Goal: Task Accomplishment & Management: Manage account settings

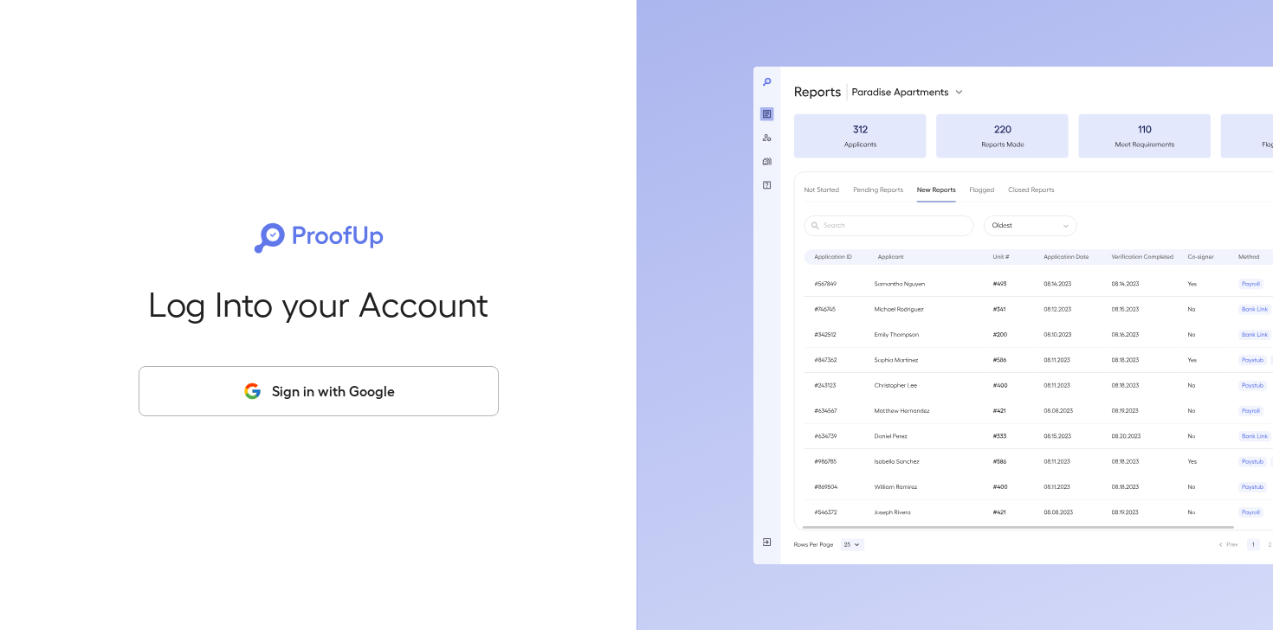
click at [368, 381] on button "Sign in with Google" at bounding box center [319, 391] width 360 height 50
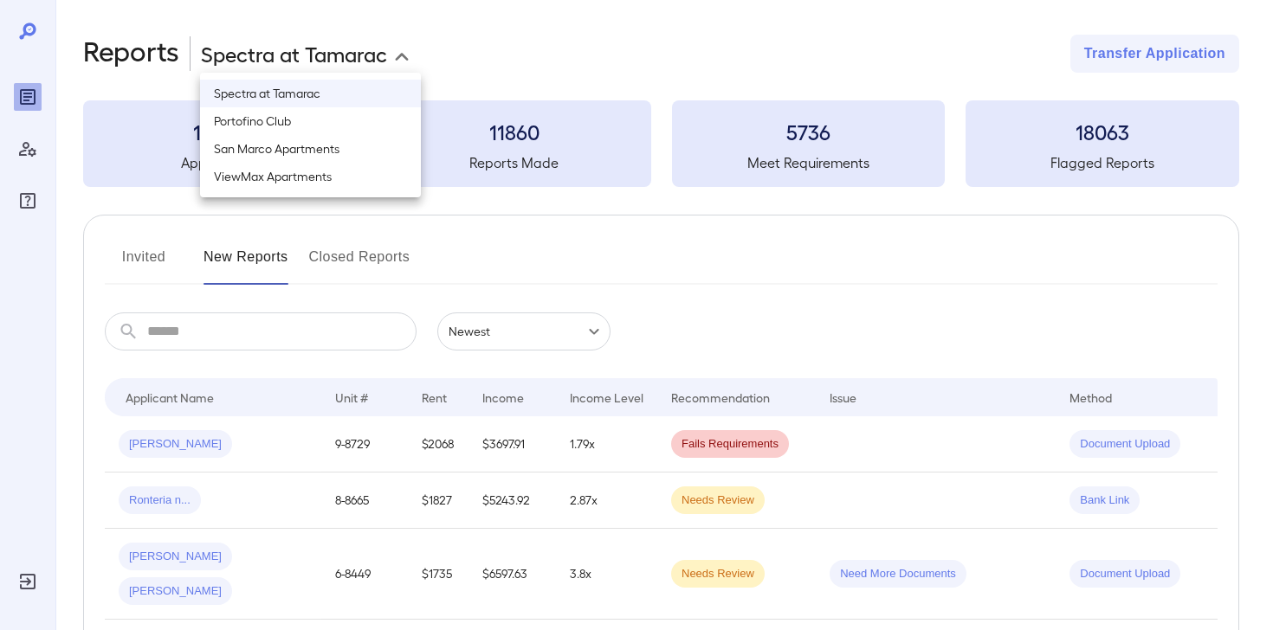
click at [325, 38] on body "**********" at bounding box center [636, 315] width 1273 height 630
click at [318, 153] on li "San Marco Apartments" at bounding box center [310, 149] width 221 height 28
type input "**********"
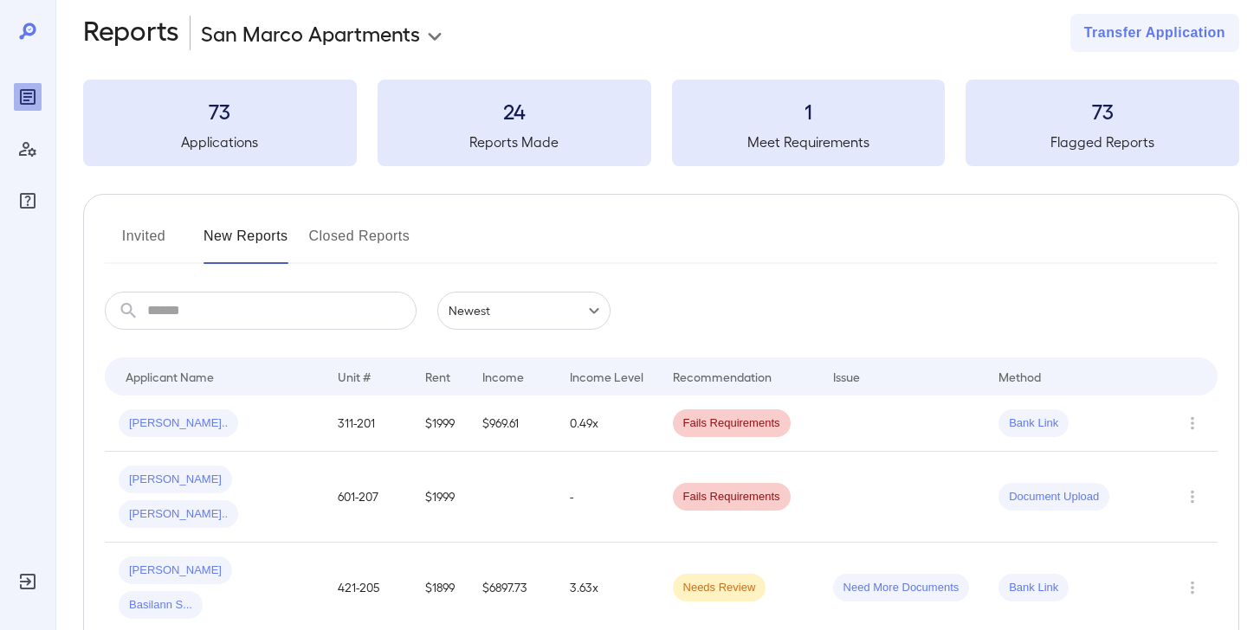
scroll to position [21, 0]
click at [164, 236] on button "Invited" at bounding box center [144, 244] width 78 height 42
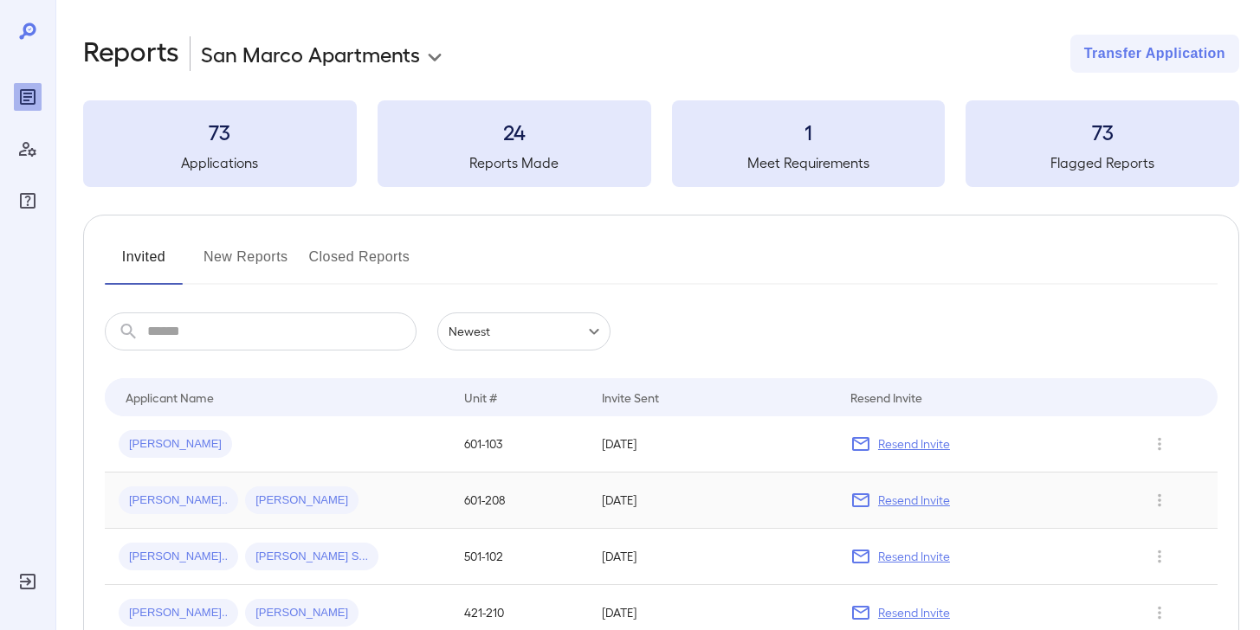
click at [926, 506] on p "Resend Invite" at bounding box center [914, 500] width 72 height 17
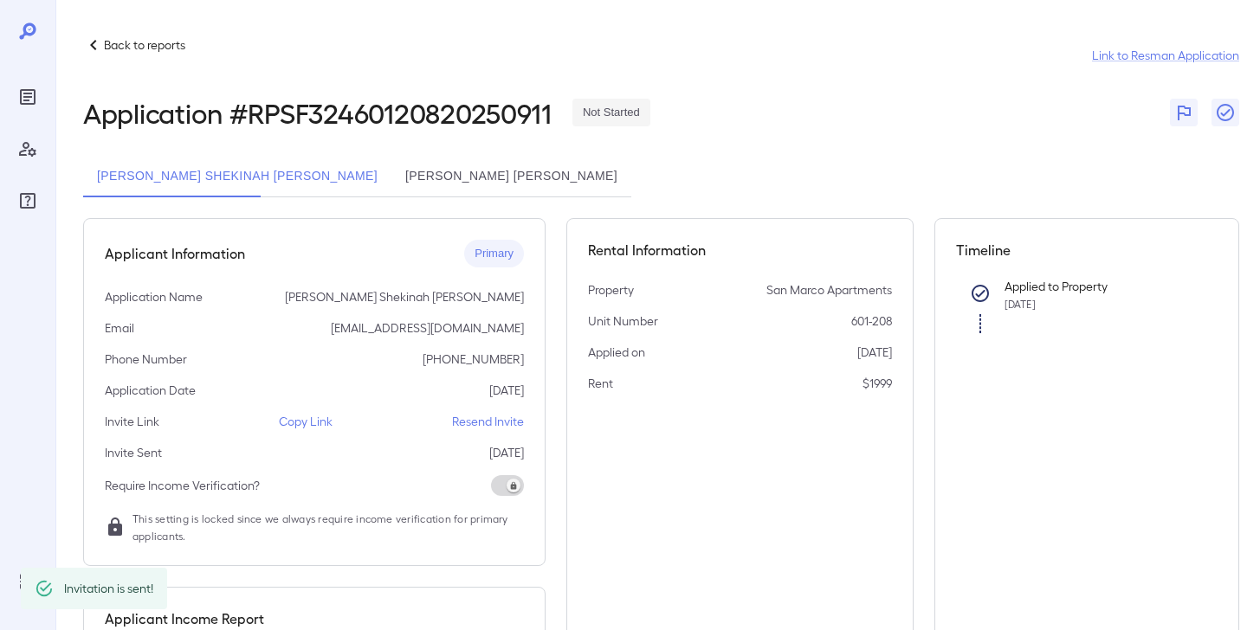
click at [471, 423] on p "Resend Invite" at bounding box center [488, 421] width 72 height 17
click at [391, 172] on button "[PERSON_NAME] [PERSON_NAME]" at bounding box center [511, 177] width 240 height 42
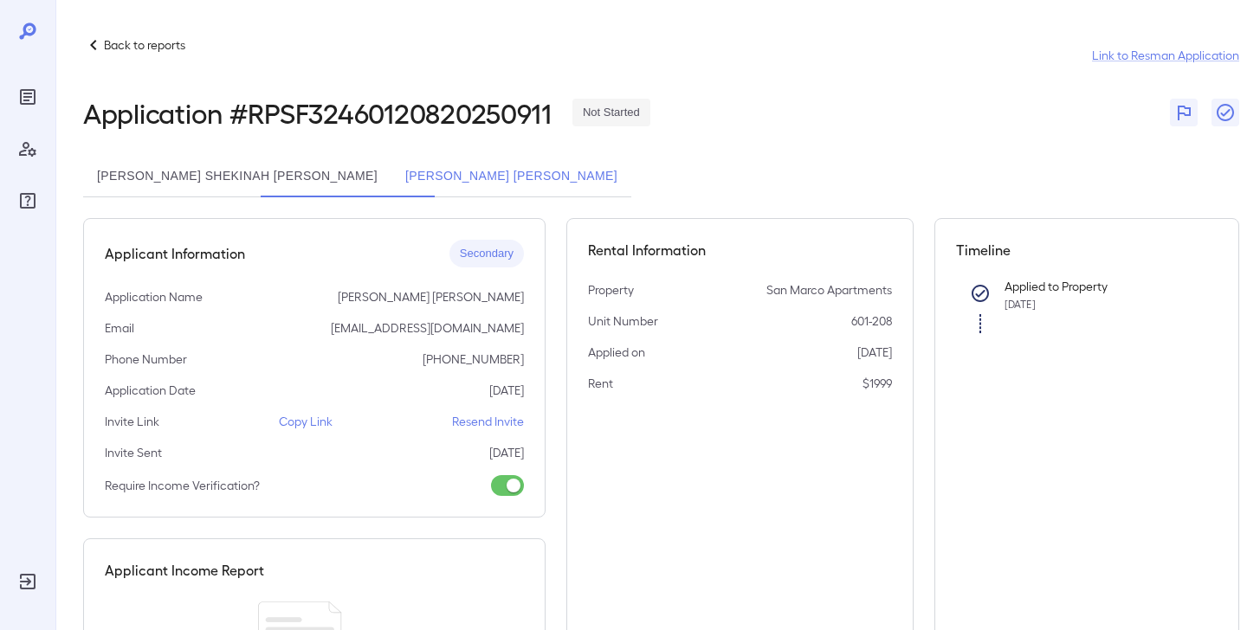
click at [471, 417] on p "Resend Invite" at bounding box center [488, 421] width 72 height 17
click at [145, 47] on p "Back to reports" at bounding box center [144, 44] width 81 height 17
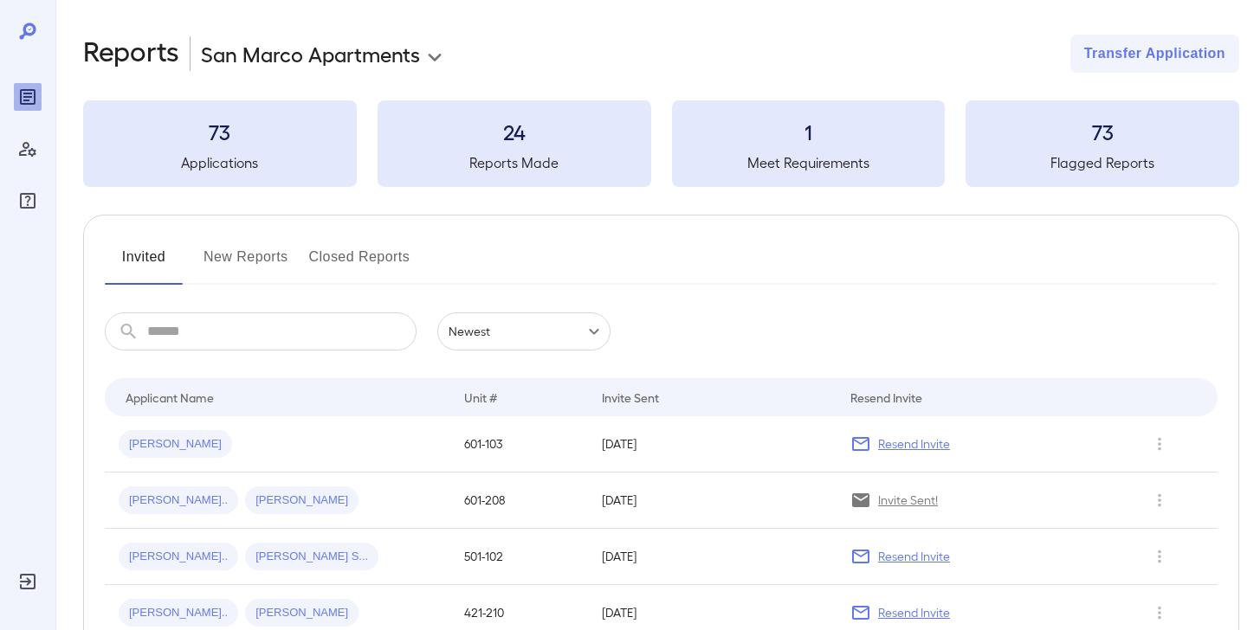
click at [250, 259] on button "New Reports" at bounding box center [246, 264] width 85 height 42
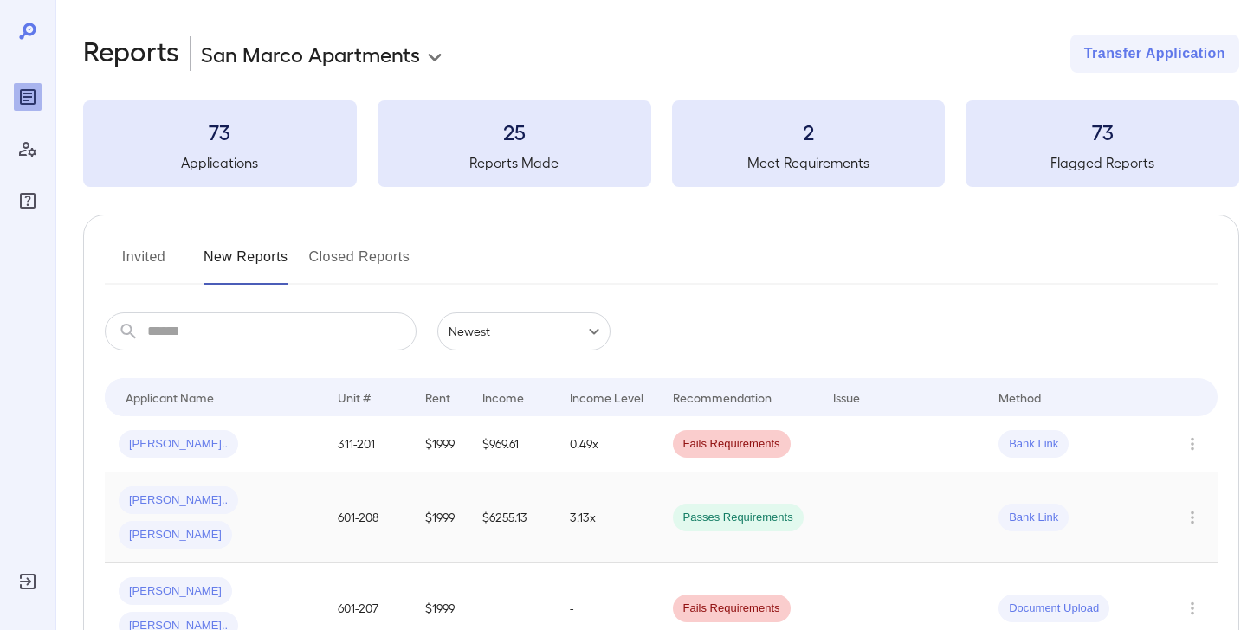
click at [626, 503] on td "3.13x" at bounding box center [607, 518] width 102 height 91
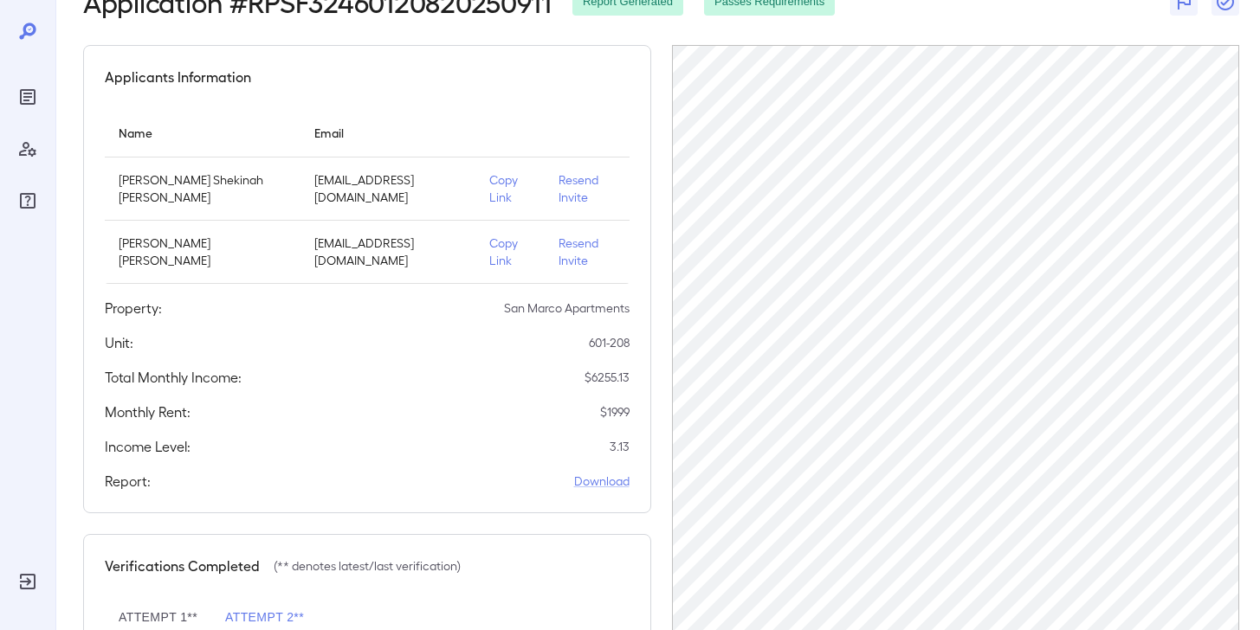
scroll to position [171, 0]
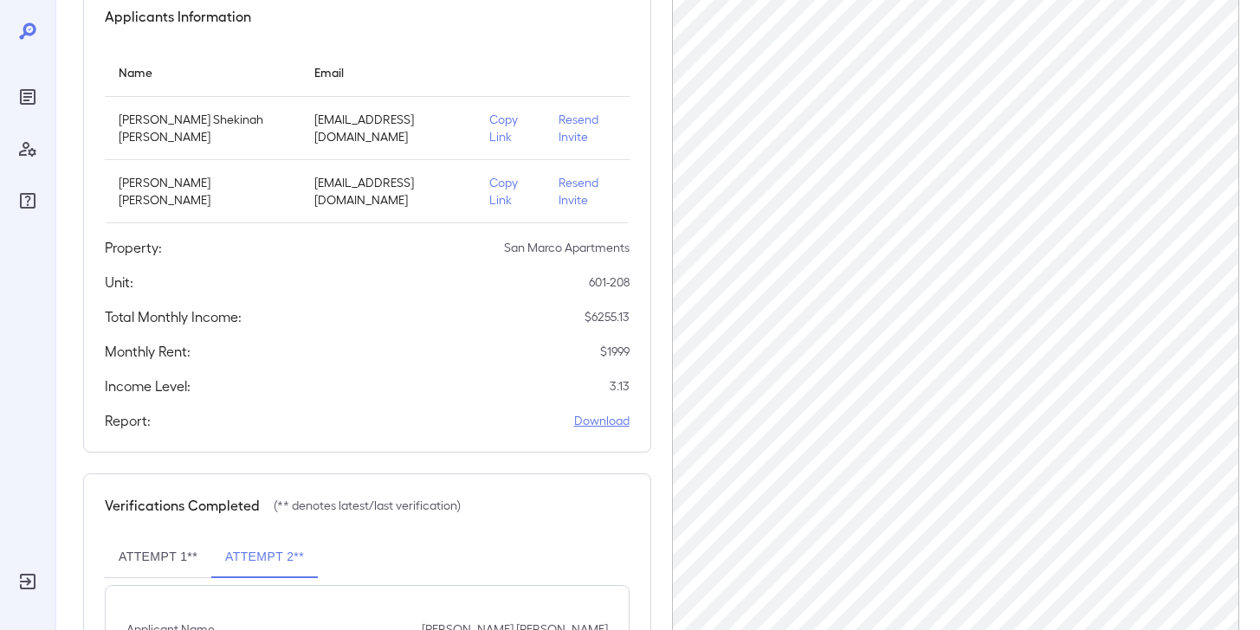
click at [604, 412] on link "Download" at bounding box center [601, 420] width 55 height 17
